Goal: Find specific page/section: Find specific page/section

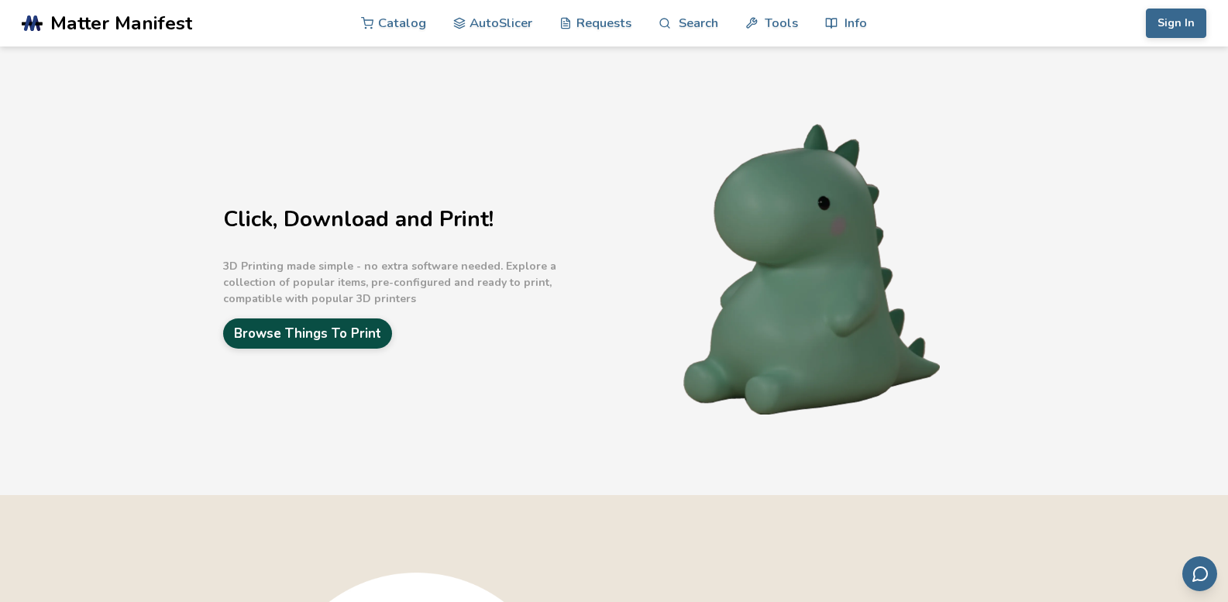
click at [346, 328] on link "Browse Things To Print" at bounding box center [307, 333] width 169 height 30
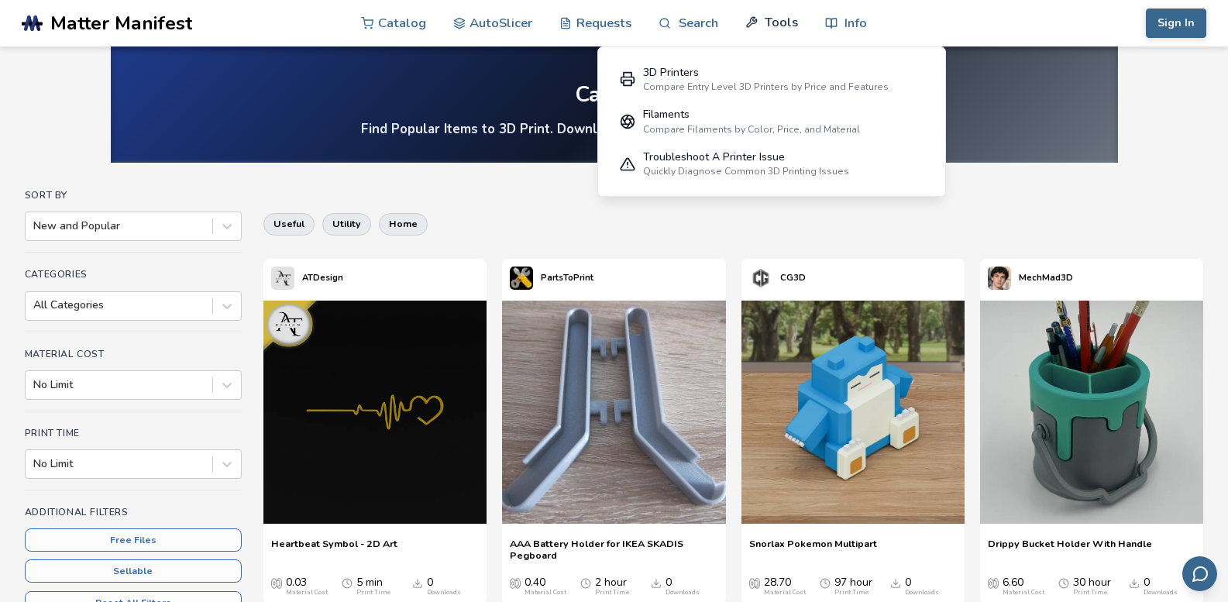
click at [779, 23] on link "Tools" at bounding box center [771, 22] width 53 height 46
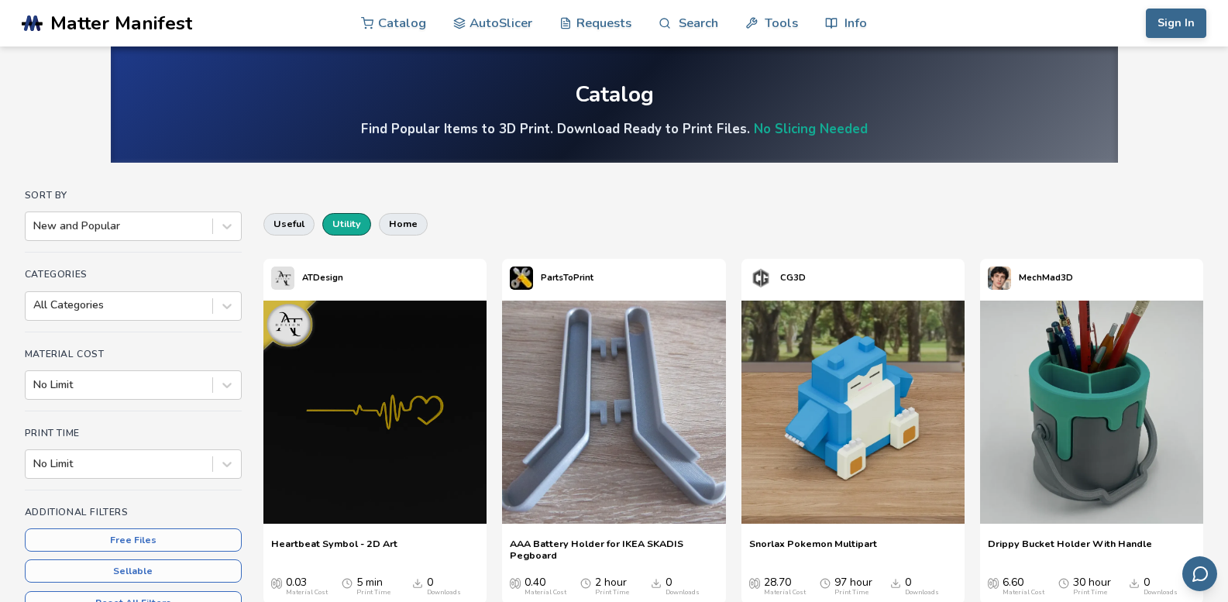
click at [352, 222] on button "utility" at bounding box center [346, 224] width 49 height 22
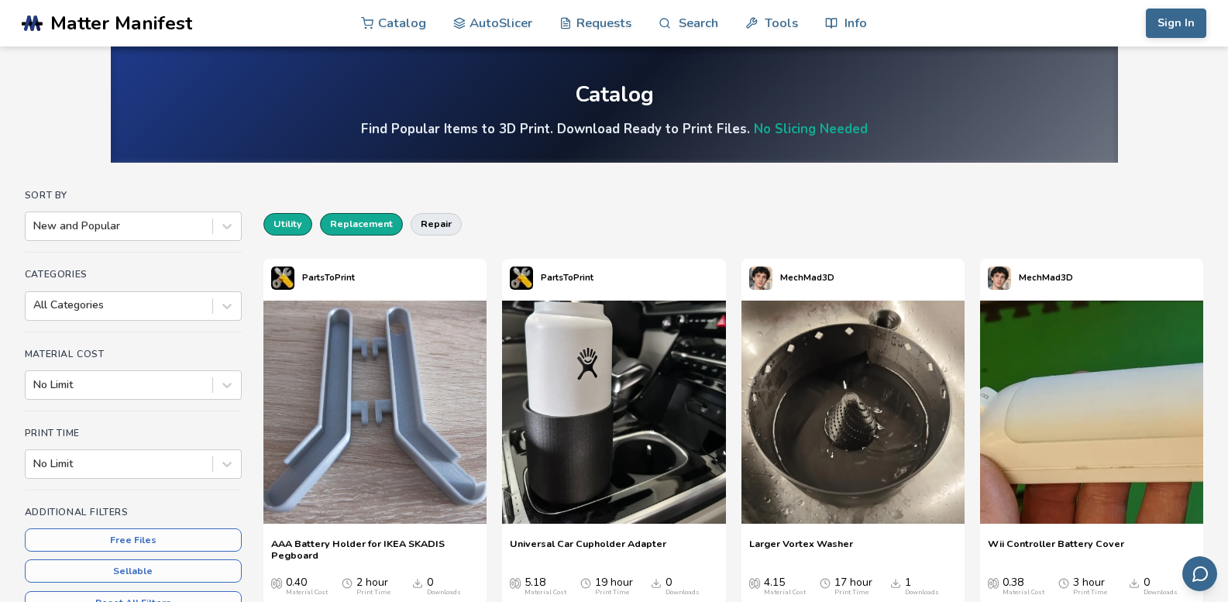
click at [369, 225] on button "replacement" at bounding box center [361, 224] width 83 height 22
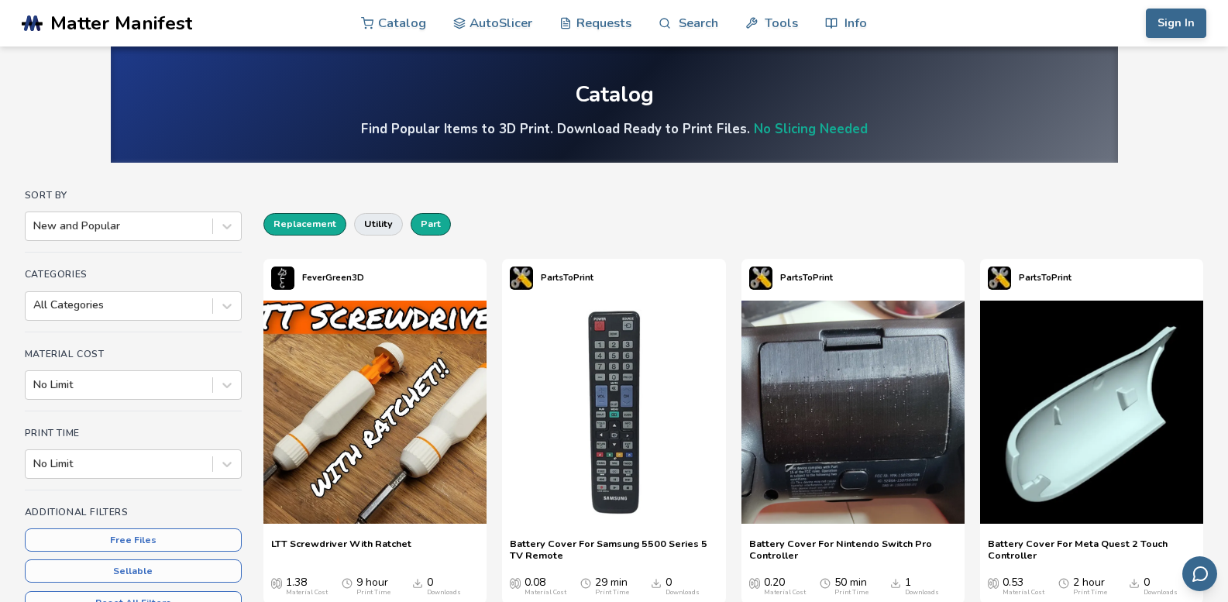
click at [435, 234] on button "part" at bounding box center [431, 224] width 40 height 22
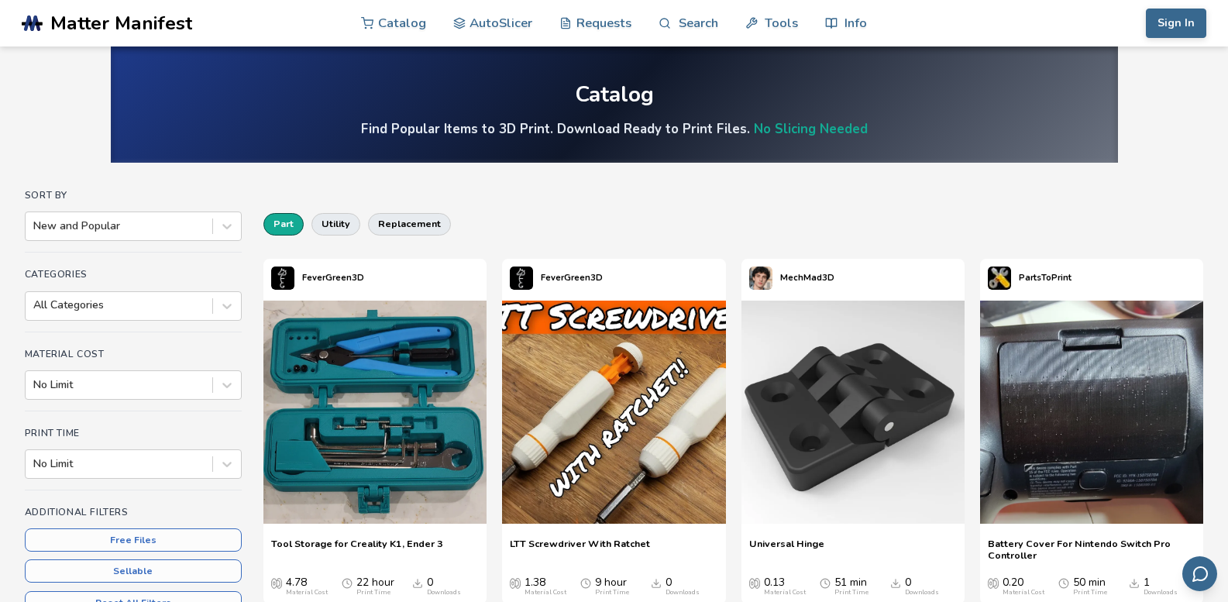
drag, startPoint x: 717, startPoint y: 204, endPoint x: 728, endPoint y: 208, distance: 12.3
